Goal: Information Seeking & Learning: Learn about a topic

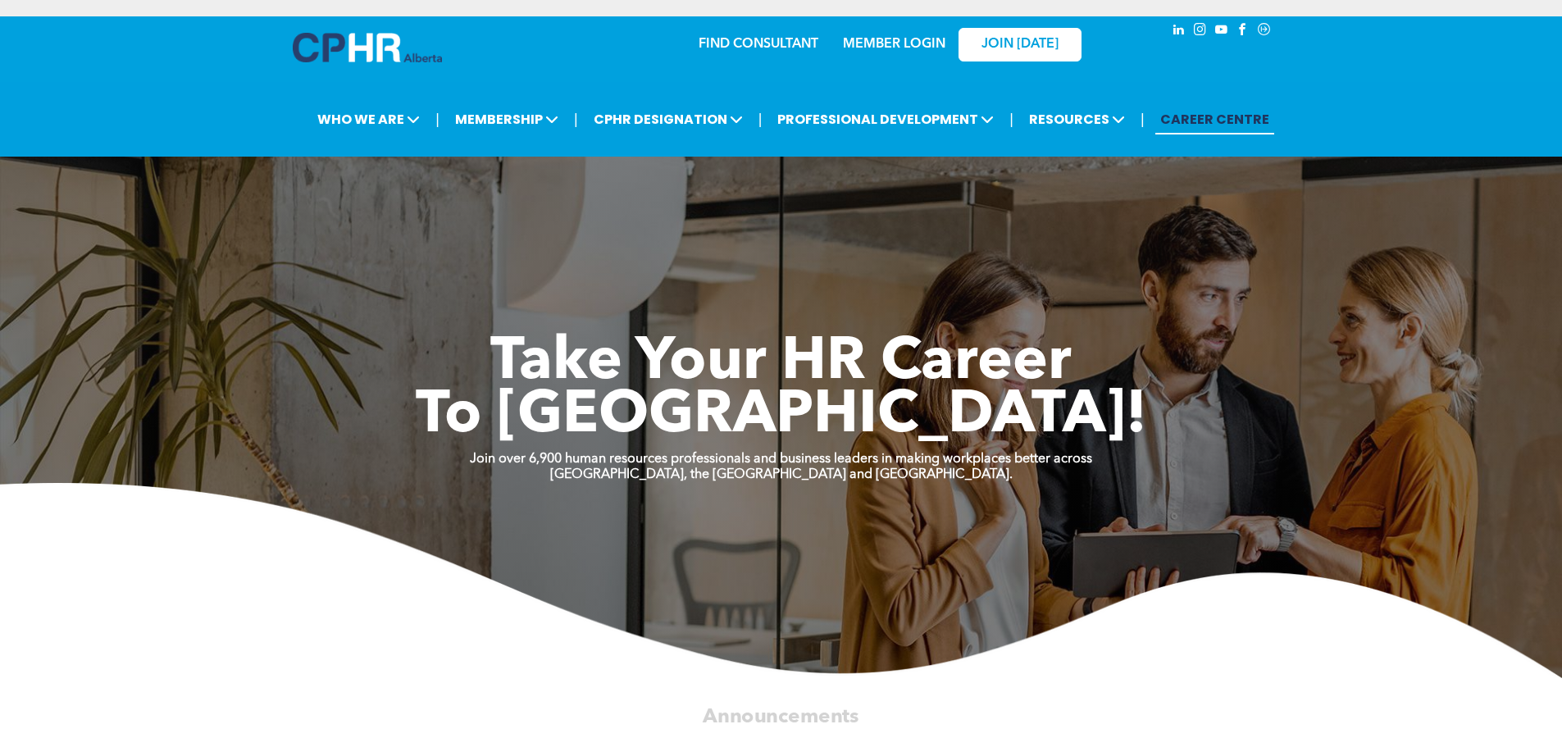
click at [918, 38] on link "MEMBER LOGIN" at bounding box center [894, 44] width 103 height 13
click at [1031, 42] on span "JOIN [DATE]" at bounding box center [1020, 45] width 77 height 16
click at [883, 45] on link "MEMBER LOGIN" at bounding box center [894, 44] width 103 height 13
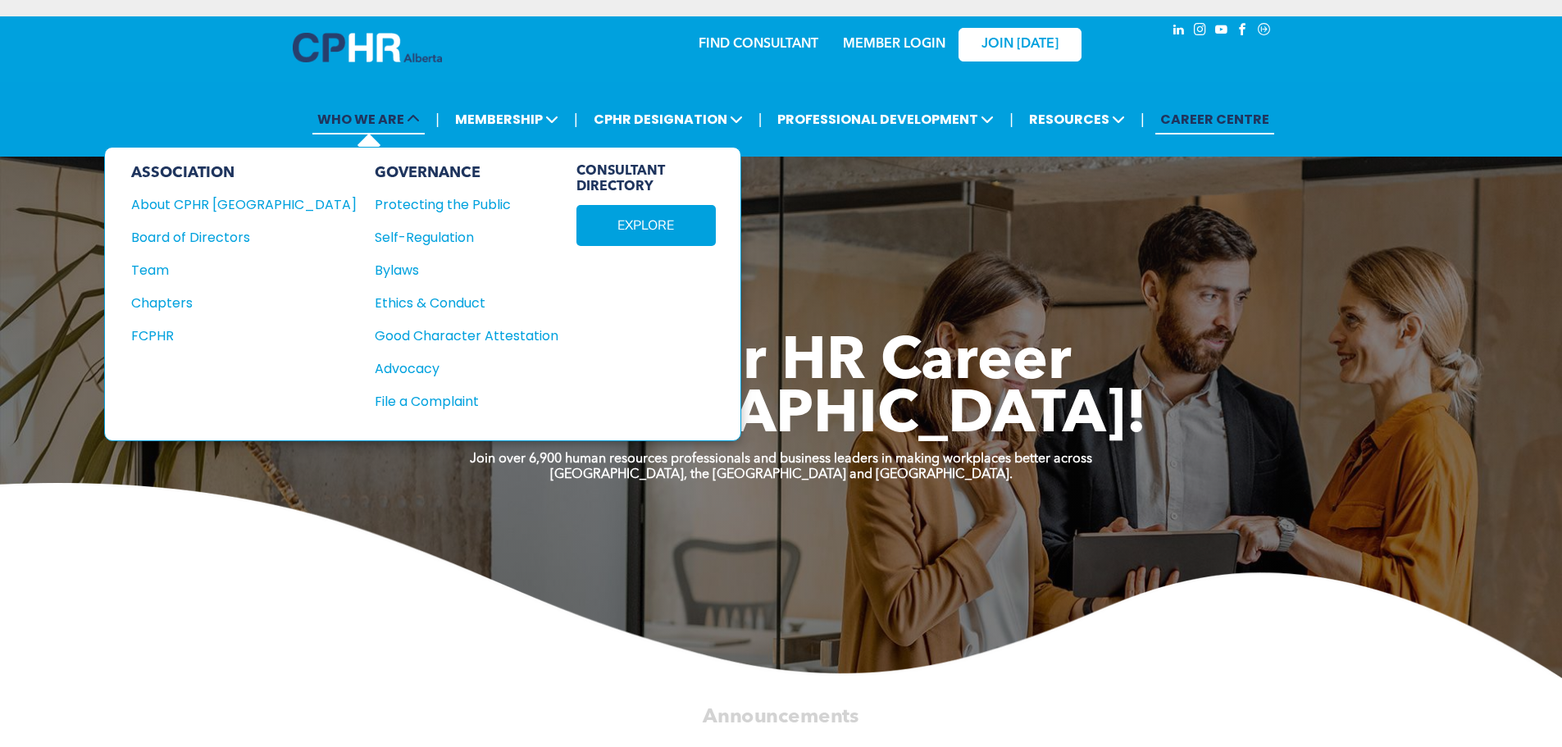
click at [354, 121] on span "WHO WE ARE" at bounding box center [368, 119] width 112 height 30
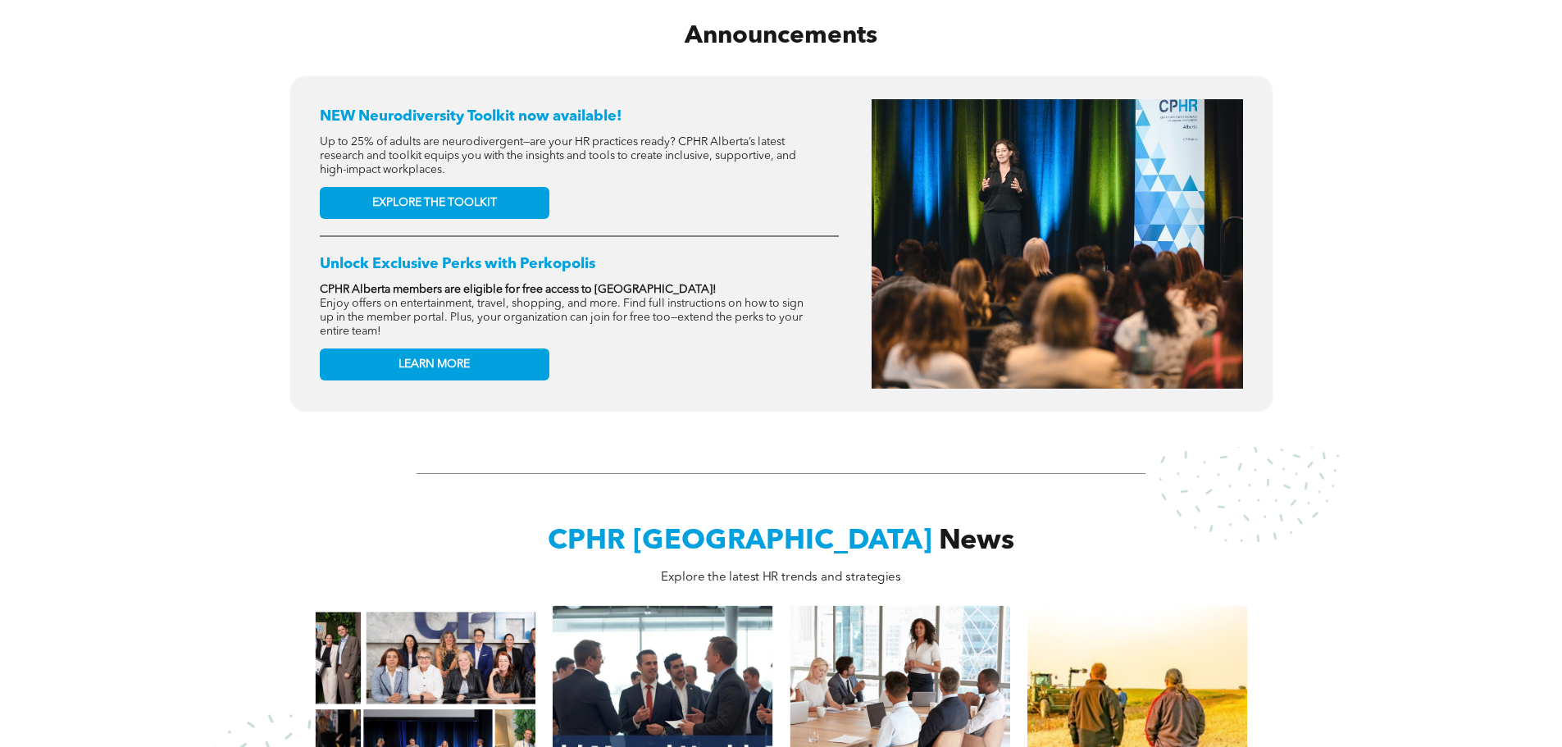
scroll to position [656, 0]
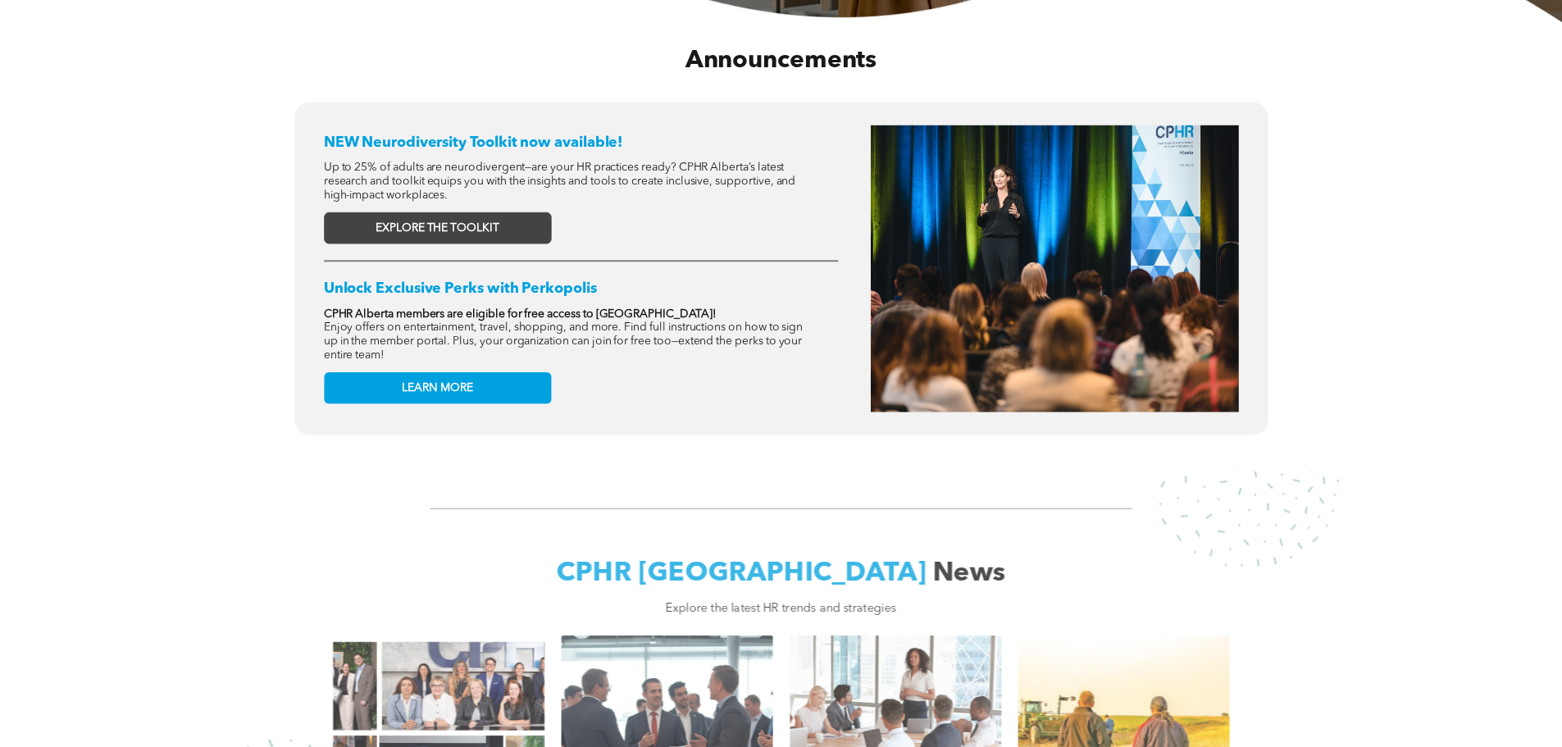
click at [449, 228] on span "EXPLORE THE TOOLKIT" at bounding box center [438, 228] width 124 height 14
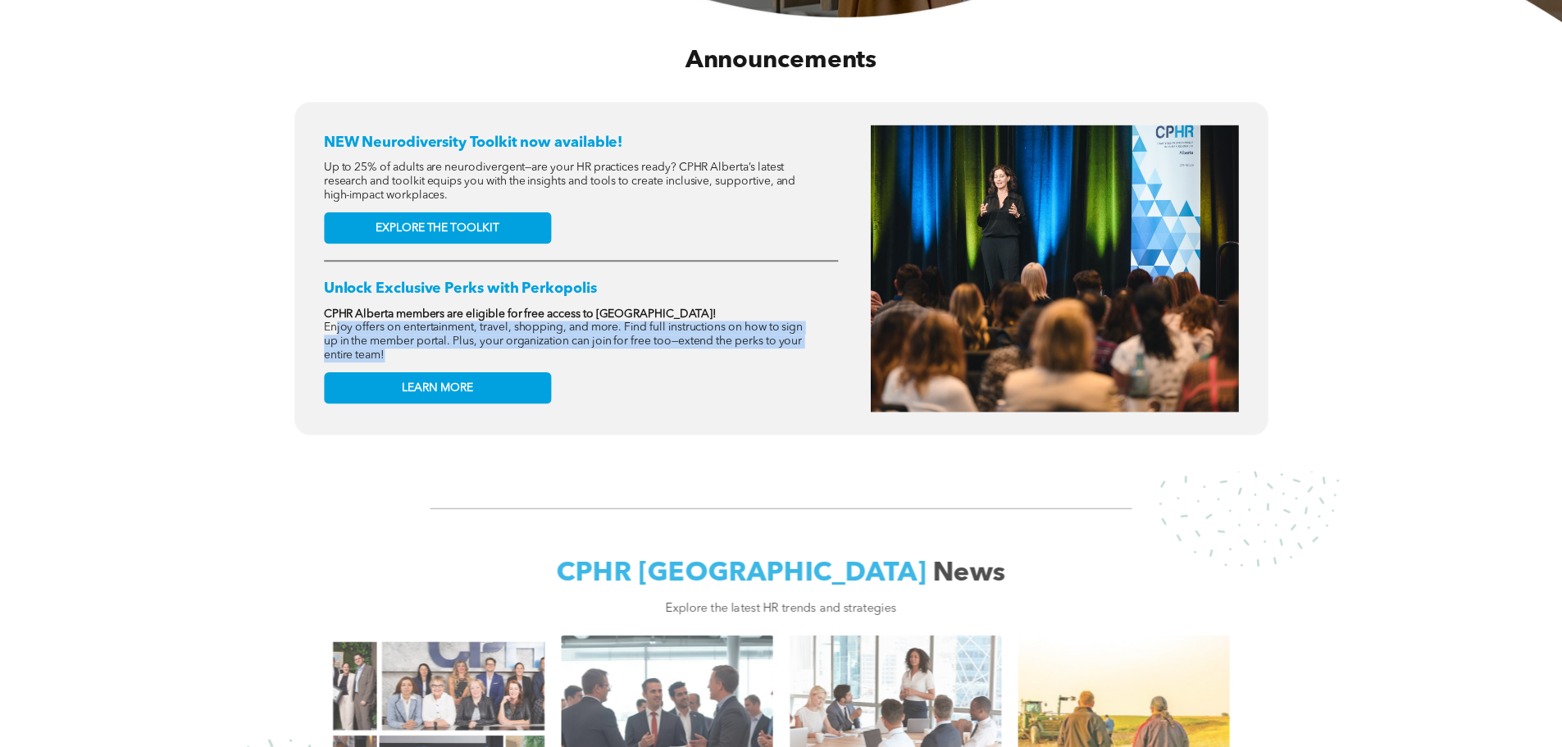
drag, startPoint x: 469, startPoint y: 347, endPoint x: 337, endPoint y: 322, distance: 134.5
click at [337, 322] on p "Enjoy offers on entertainment, travel, shopping, and more. Find full instructio…" at bounding box center [566, 342] width 485 height 42
click at [492, 335] on span "Enjoy offers on entertainment, travel, shopping, and more. Find full instructio…" at bounding box center [564, 341] width 480 height 39
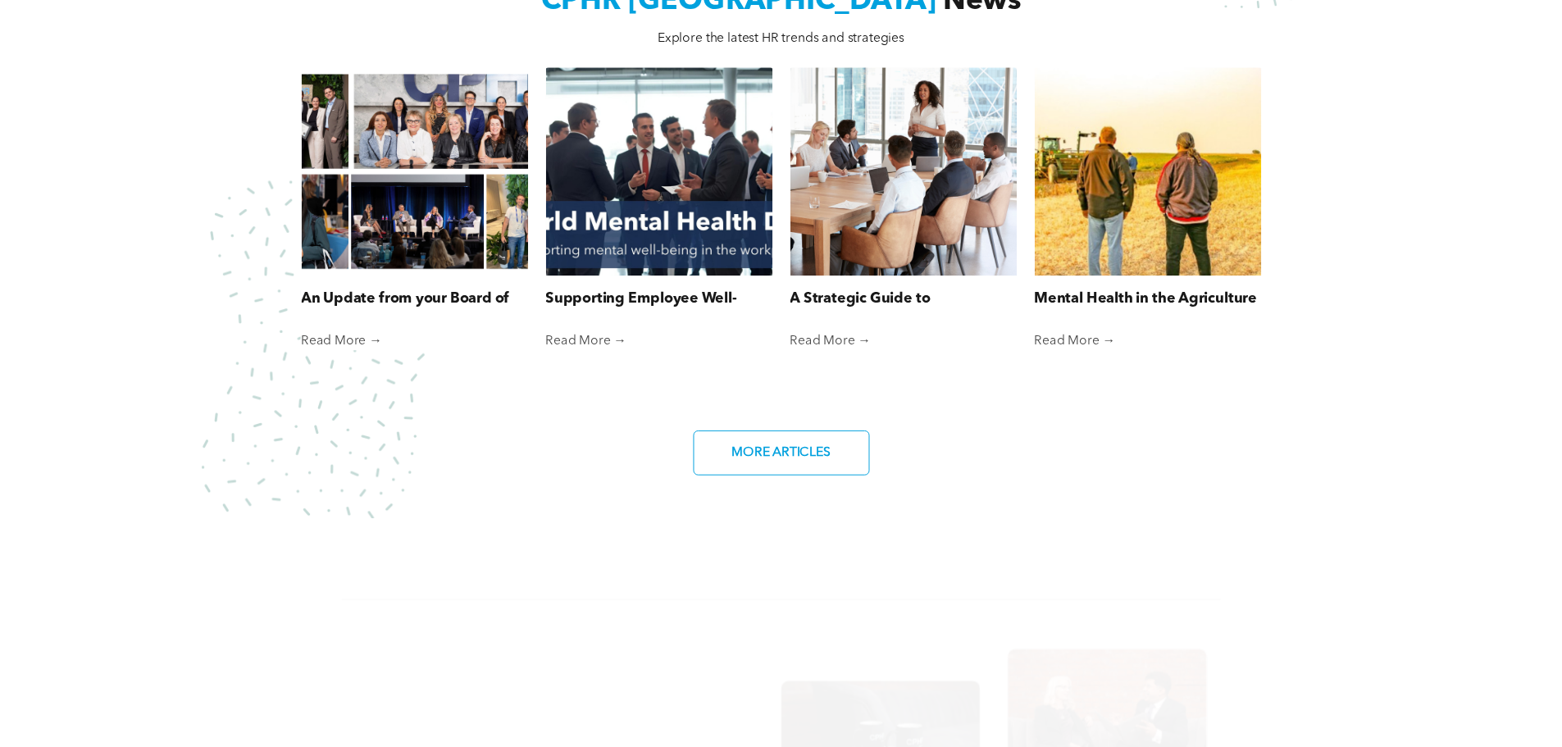
scroll to position [984, 0]
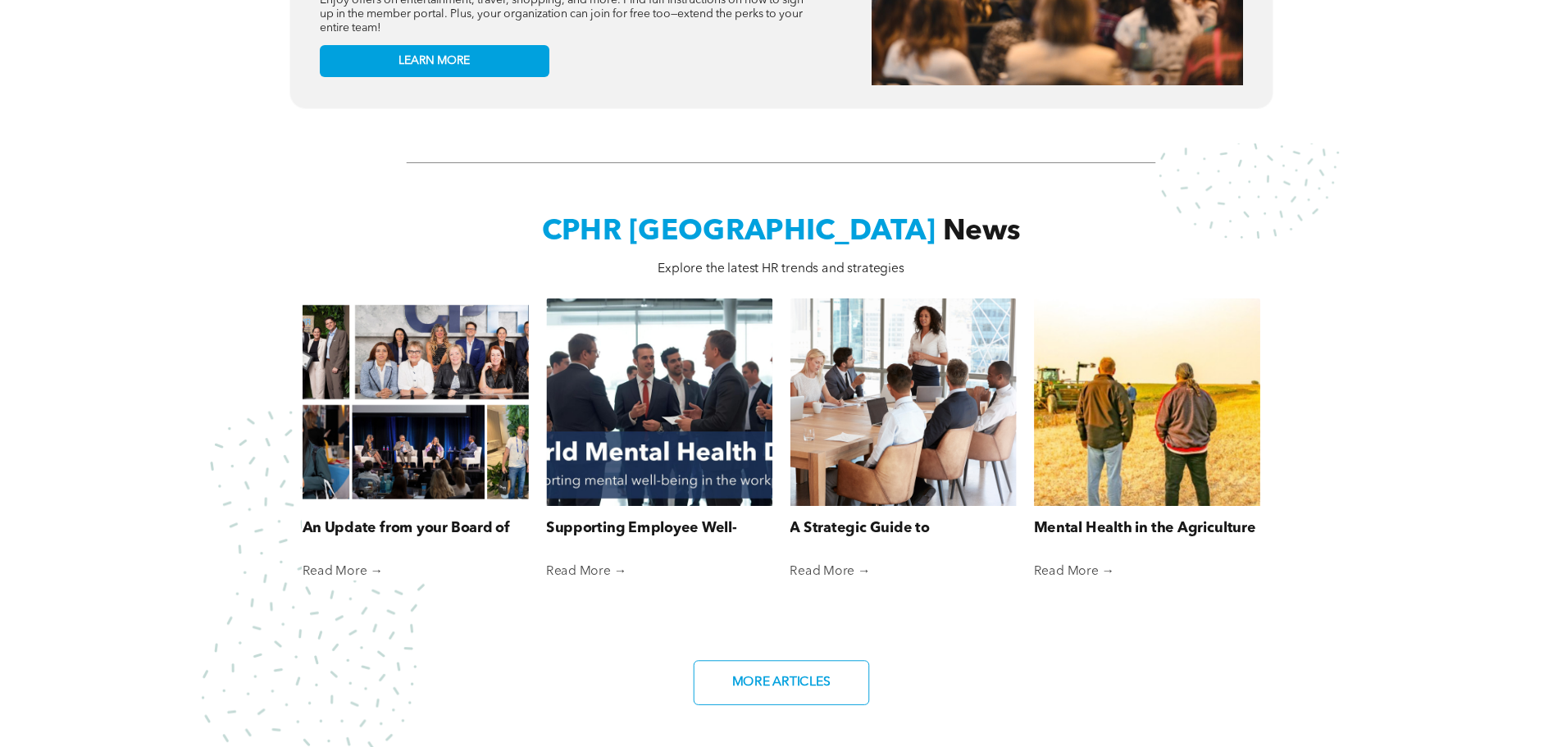
click at [877, 523] on link "A Strategic Guide to Organization Restructuring, Part 1" at bounding box center [903, 528] width 226 height 21
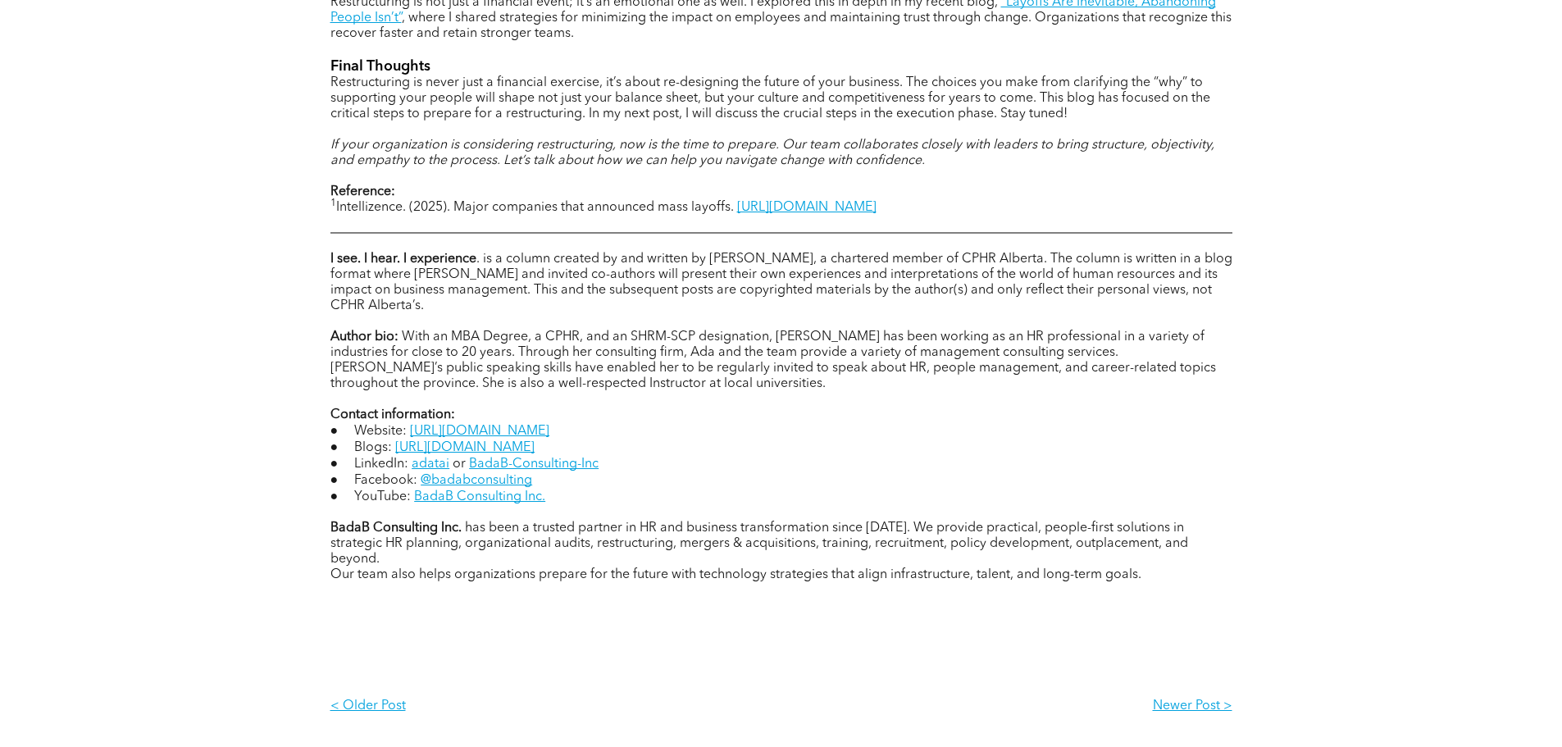
scroll to position [1891, 0]
